Goal: Information Seeking & Learning: Learn about a topic

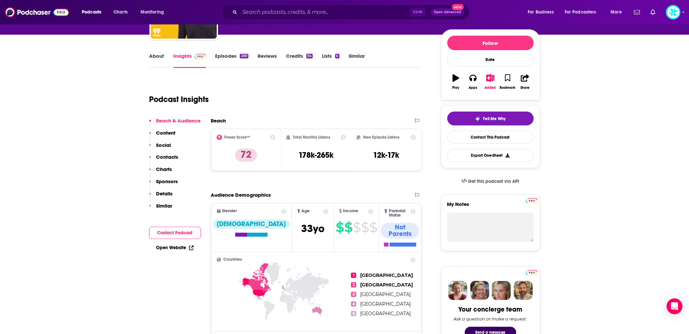
scroll to position [88, 0]
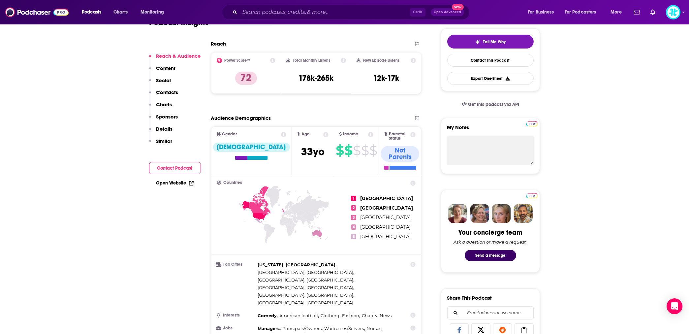
scroll to position [176, 0]
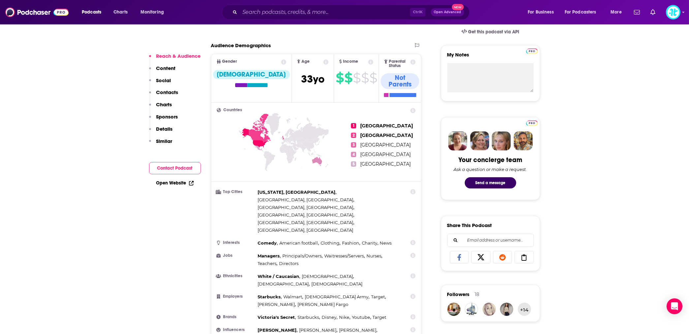
scroll to position [235, 0]
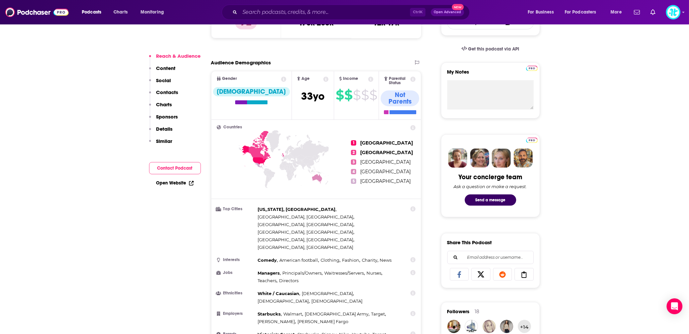
scroll to position [235, 0]
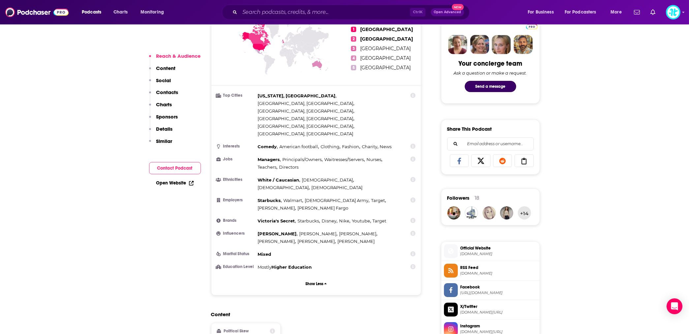
scroll to position [469, 0]
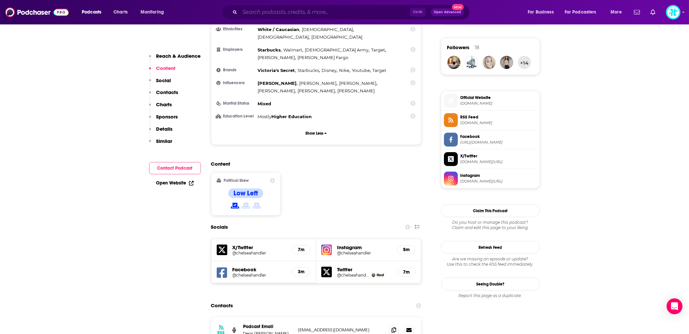
click at [267, 10] on input "Search podcasts, credits, & more..." at bounding box center [325, 12] width 170 height 11
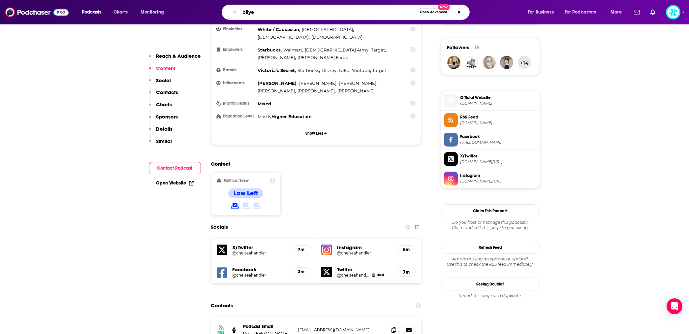
type input "bilyeu"
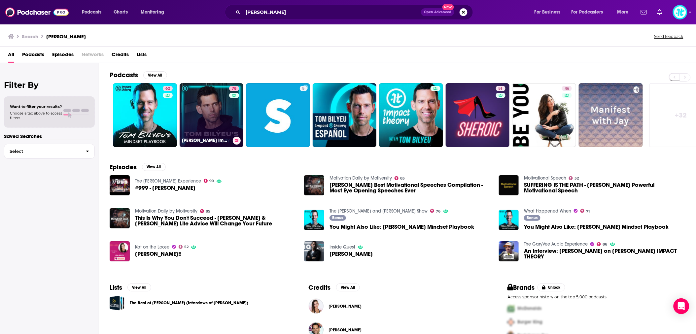
click at [225, 115] on link "78 Tom Bilyeu's Impact Theory" at bounding box center [212, 115] width 64 height 64
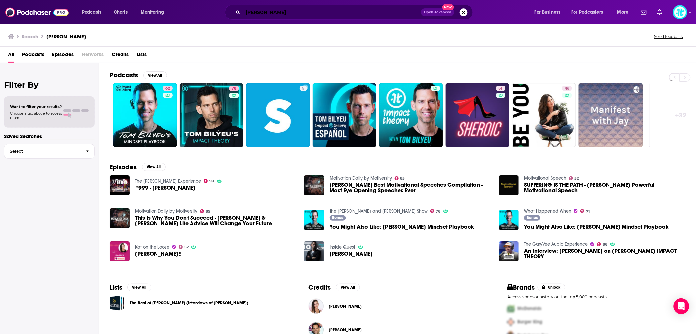
click at [243, 9] on input "bilyeu" at bounding box center [332, 12] width 178 height 11
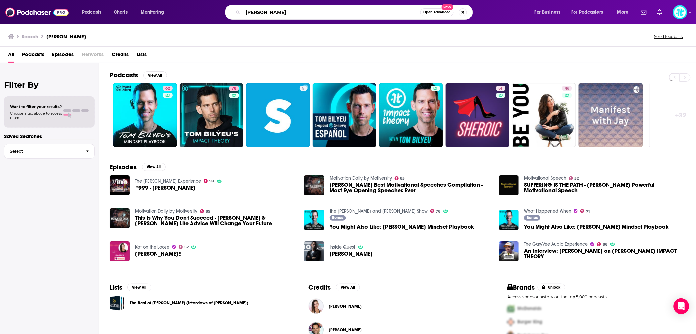
click at [243, 9] on input "bilyeu" at bounding box center [331, 12] width 177 height 11
type input "lisa bilyeu"
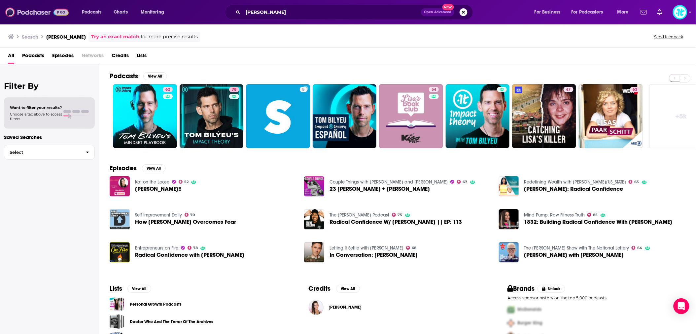
click at [29, 12] on img at bounding box center [36, 12] width 63 height 13
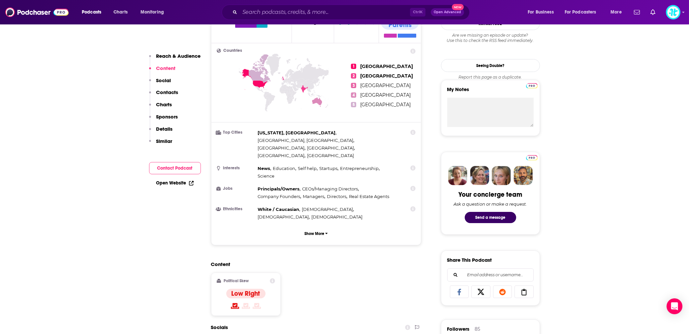
scroll to position [264, 0]
